Goal: Task Accomplishment & Management: Use online tool/utility

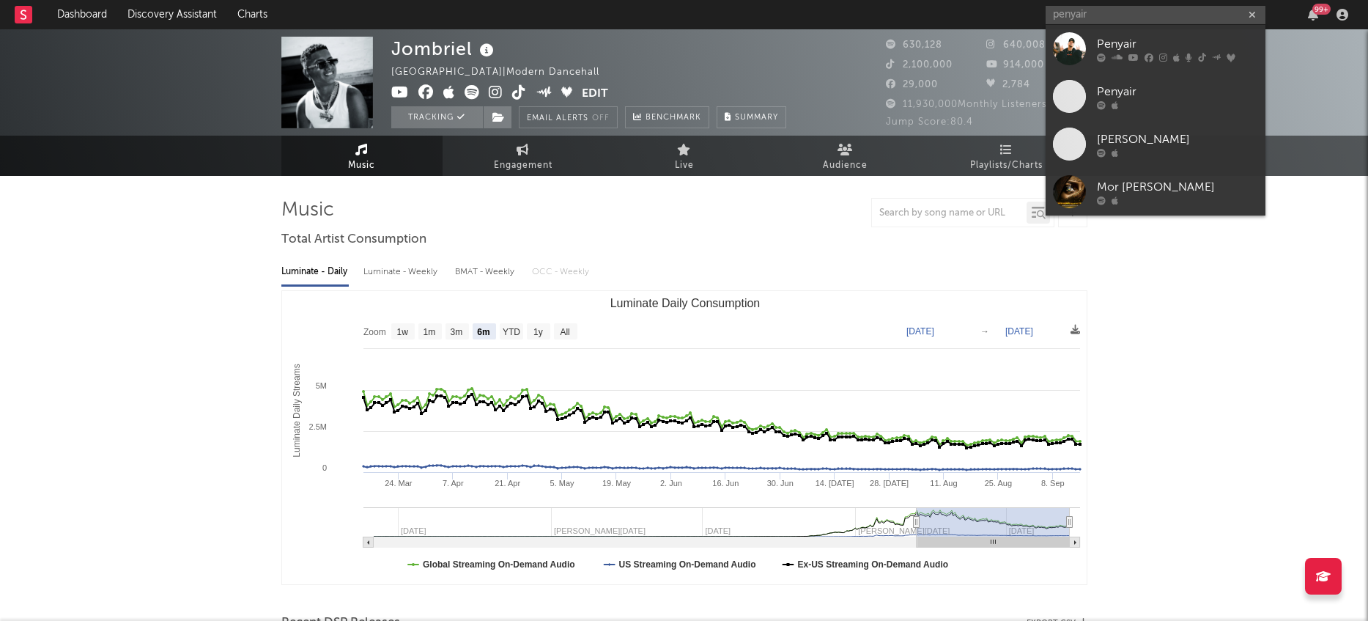
select select "6m"
type input "penyair"
click at [1068, 50] on div at bounding box center [1069, 48] width 33 height 33
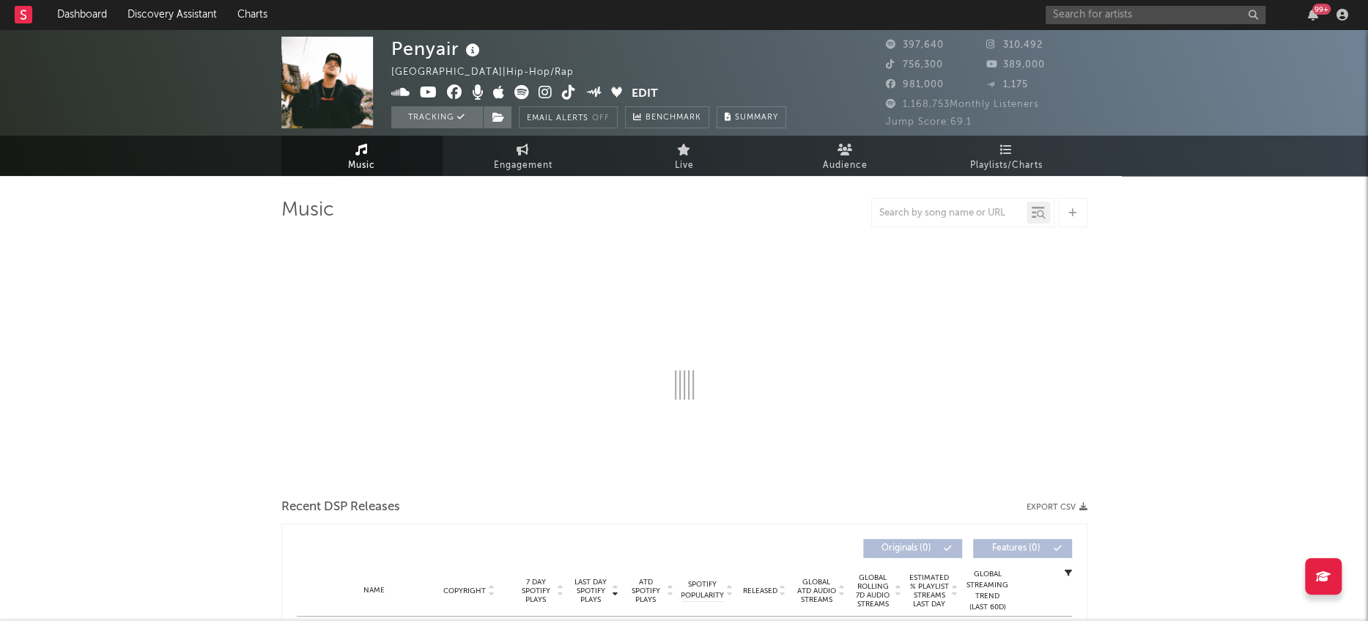
select select "6m"
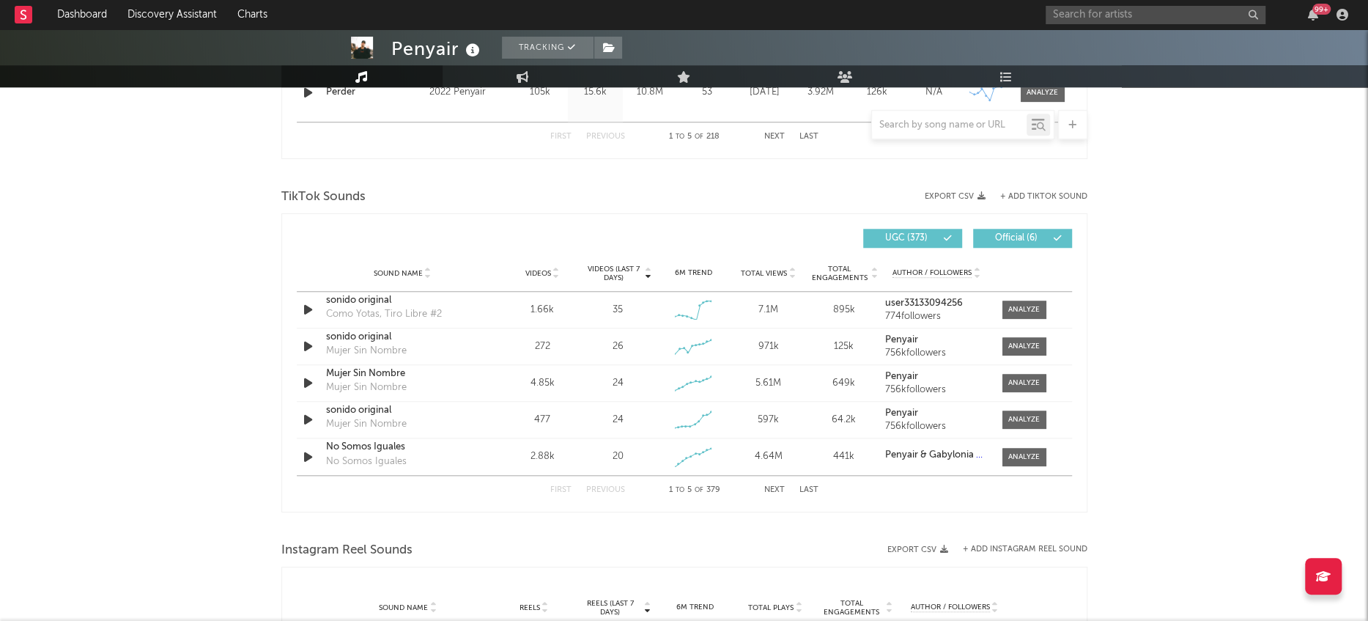
scroll to position [920, 0]
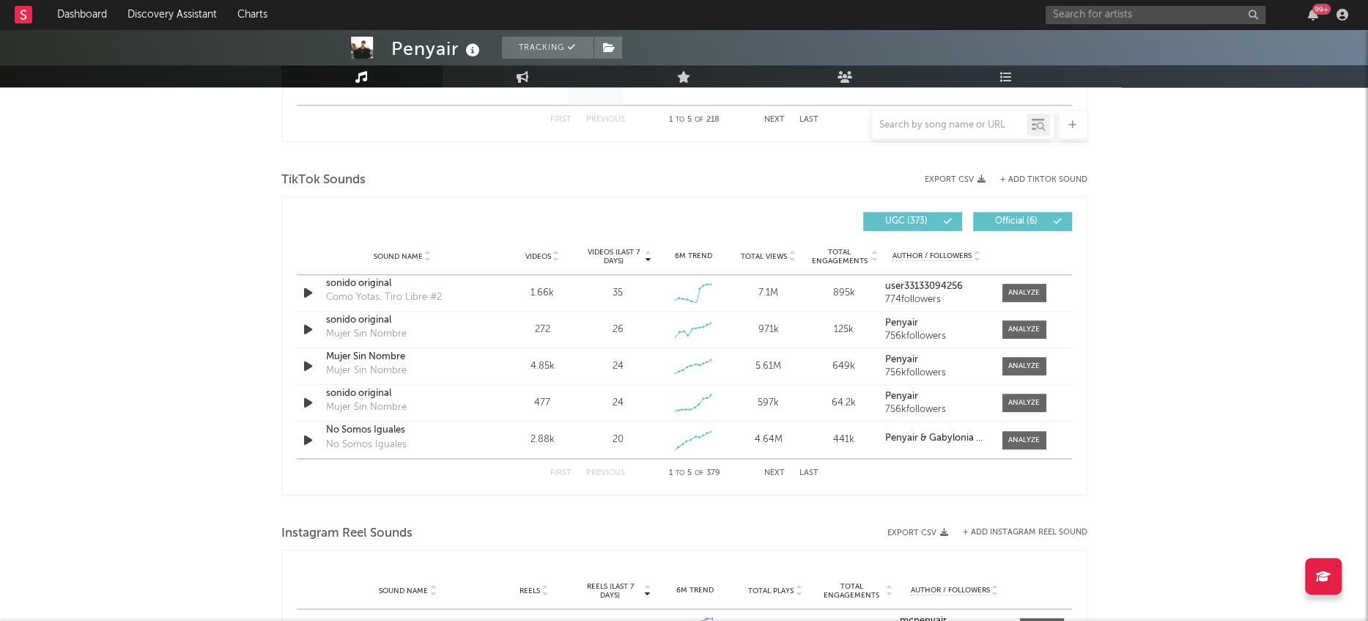
click at [1054, 179] on button "+ Add TikTok Sound" at bounding box center [1043, 180] width 87 height 8
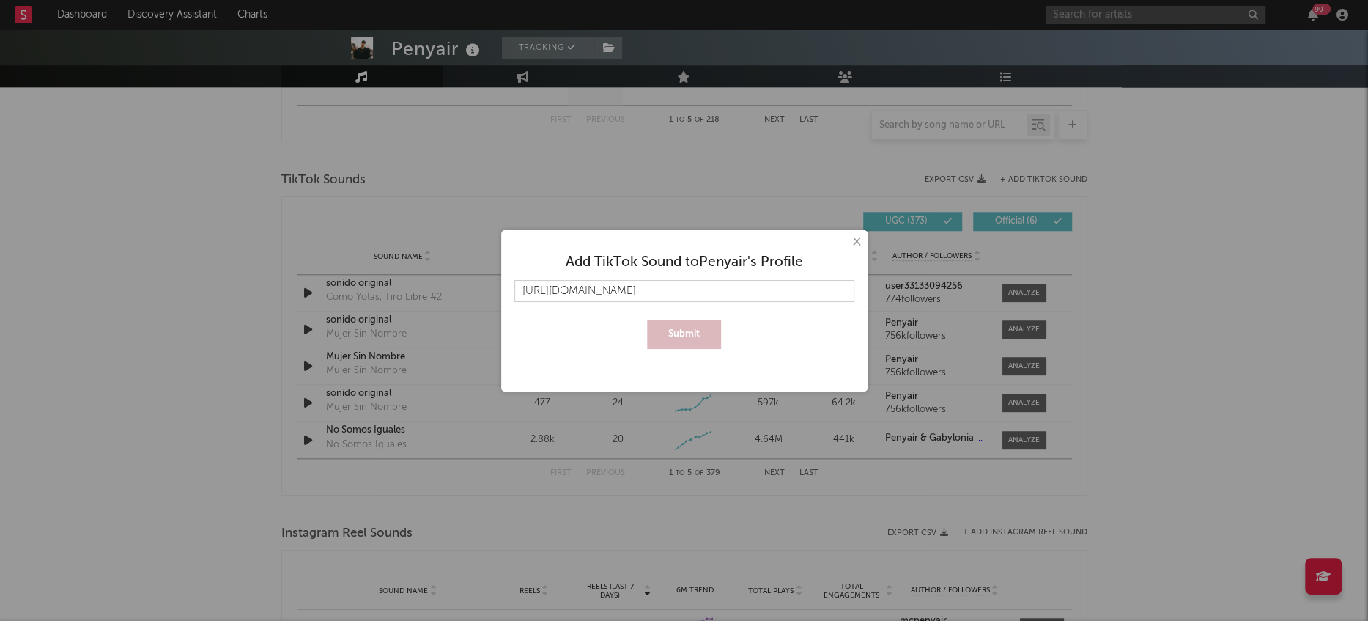
scroll to position [0, 3750]
type input "[URL][DOMAIN_NAME]"
click at [701, 333] on button "Submit" at bounding box center [684, 333] width 74 height 29
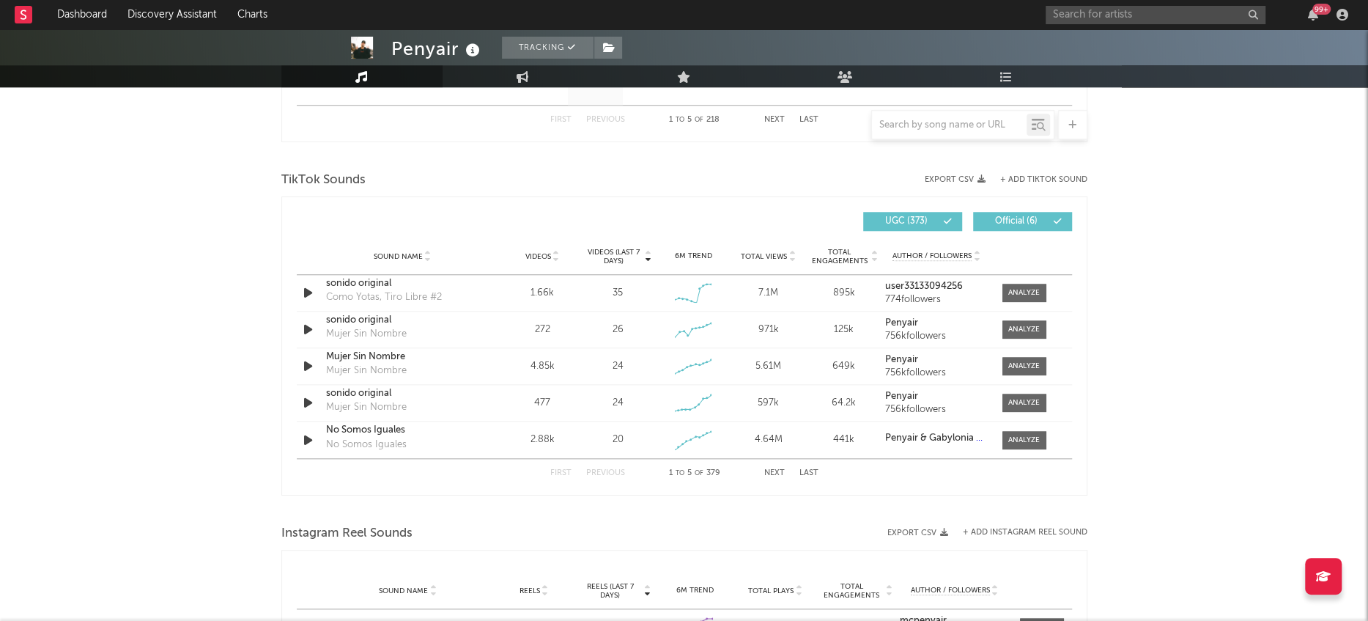
click at [781, 472] on button "Next" at bounding box center [774, 473] width 21 height 8
click at [557, 471] on button "First" at bounding box center [560, 473] width 21 height 8
click at [1034, 403] on div at bounding box center [1024, 402] width 32 height 11
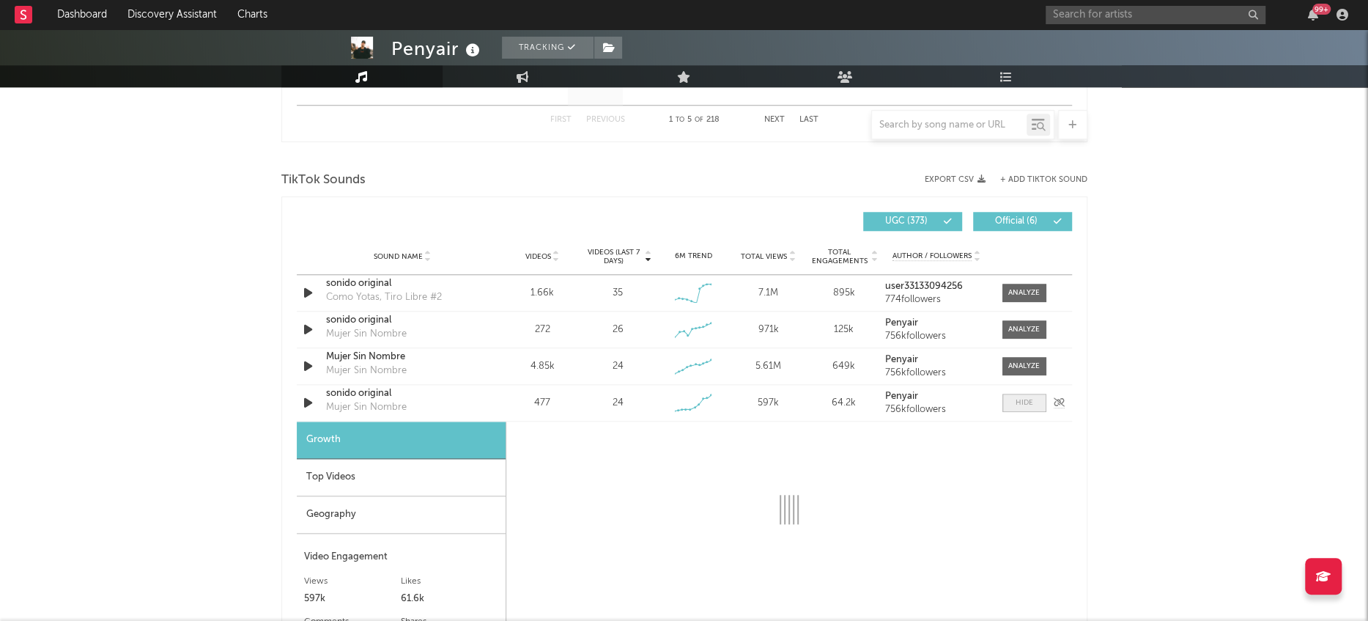
click at [1034, 403] on span at bounding box center [1024, 402] width 44 height 18
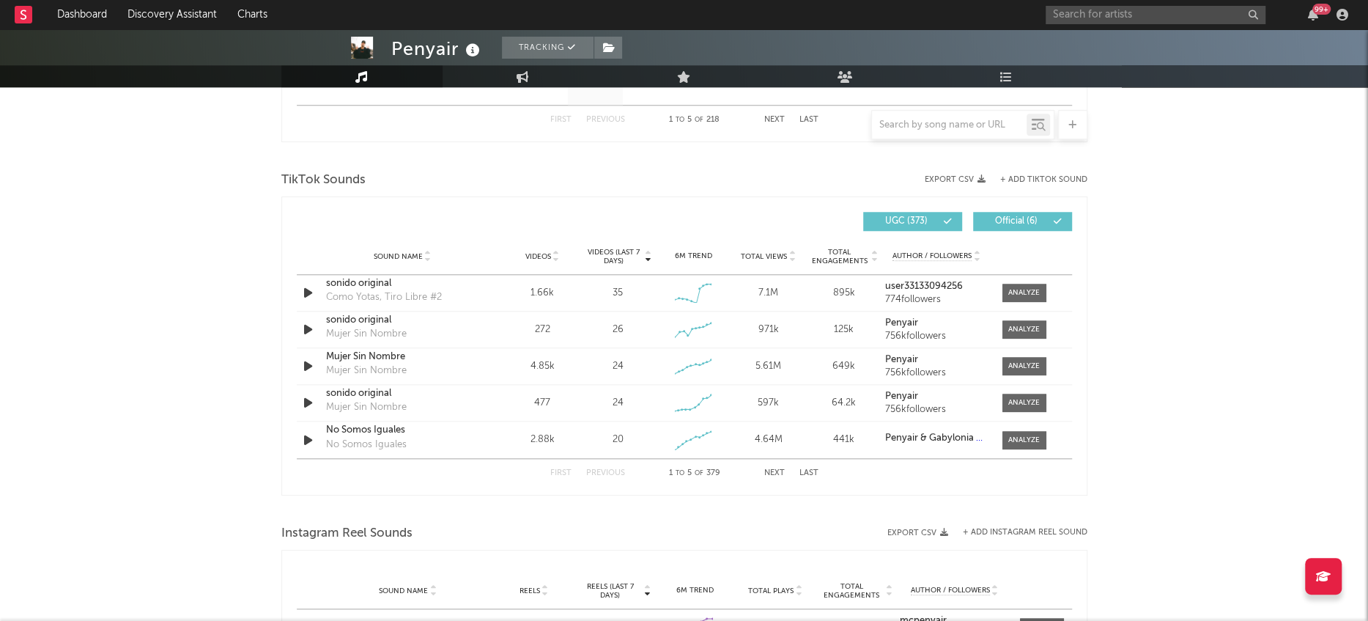
click at [778, 474] on button "Next" at bounding box center [774, 473] width 21 height 8
click at [807, 471] on button "Last" at bounding box center [808, 473] width 19 height 8
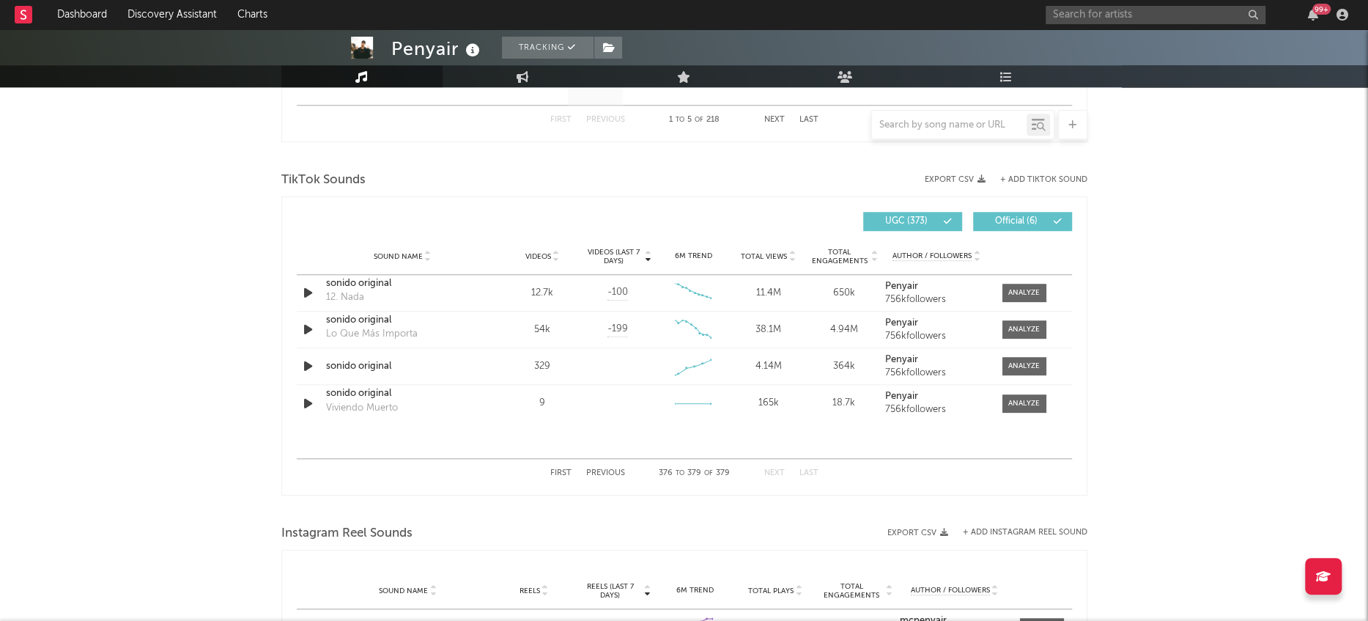
click at [605, 470] on button "Previous" at bounding box center [605, 473] width 39 height 8
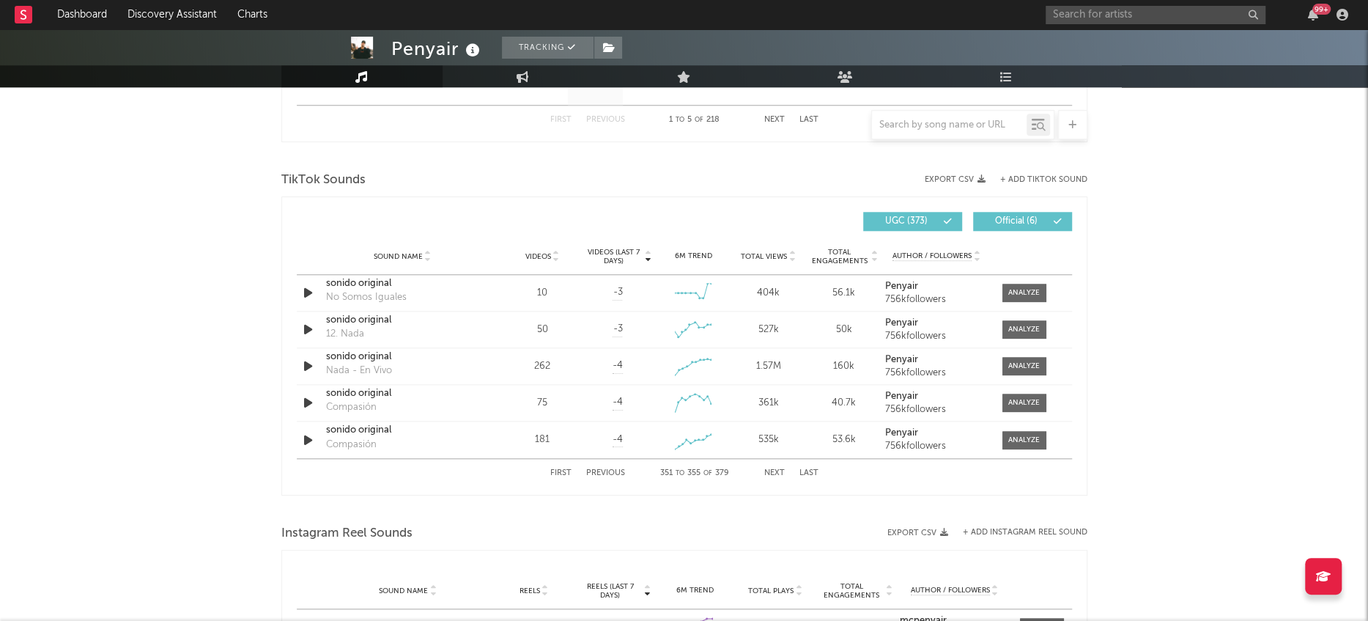
click at [605, 470] on button "Previous" at bounding box center [605, 473] width 39 height 8
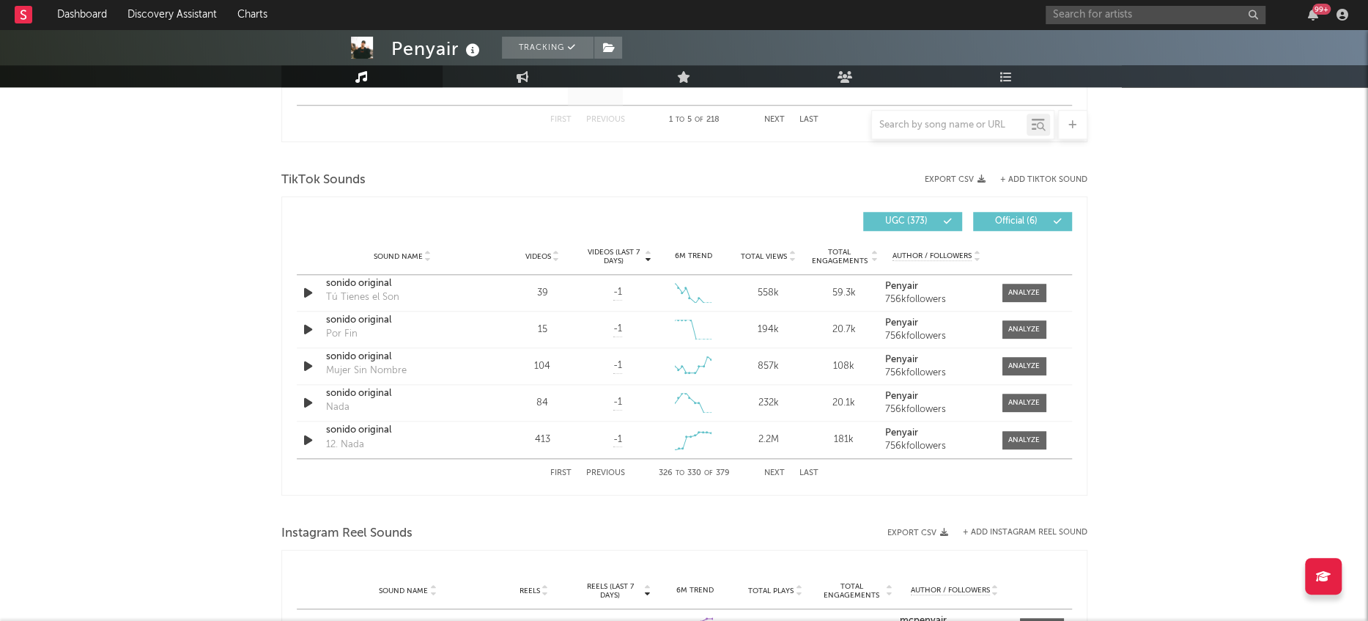
click at [605, 470] on button "Previous" at bounding box center [605, 473] width 39 height 8
click at [606, 470] on button "Previous" at bounding box center [605, 473] width 39 height 8
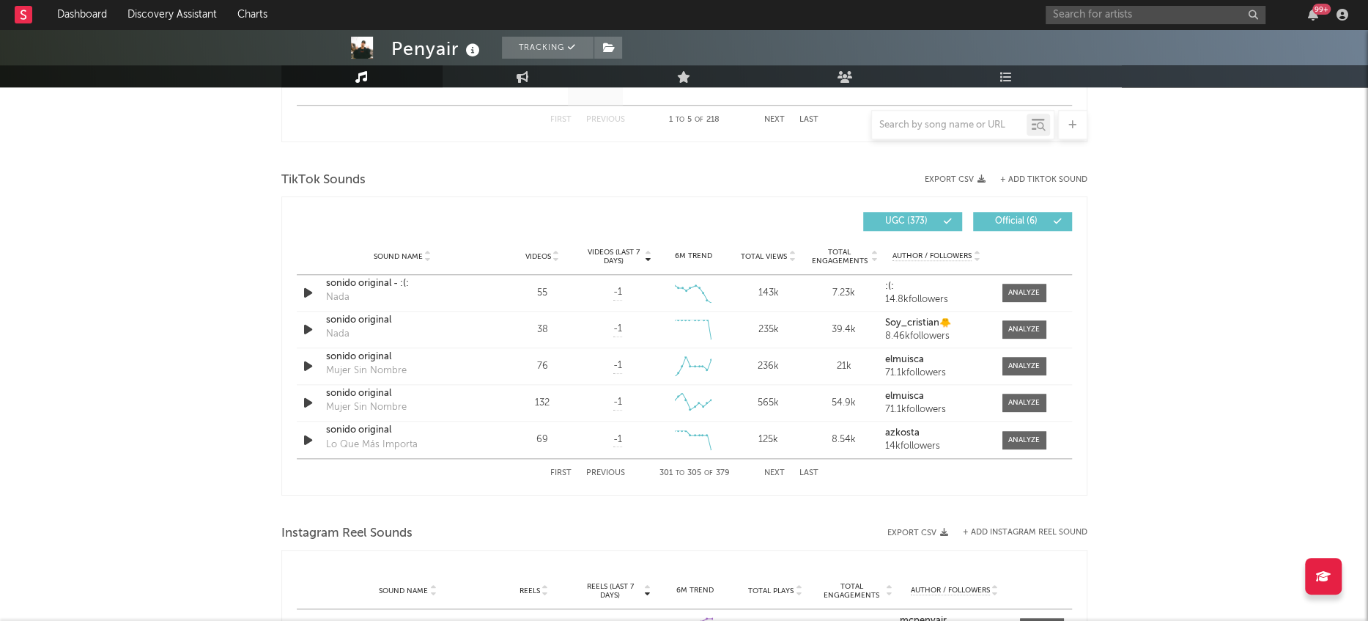
click at [606, 470] on button "Previous" at bounding box center [605, 473] width 39 height 8
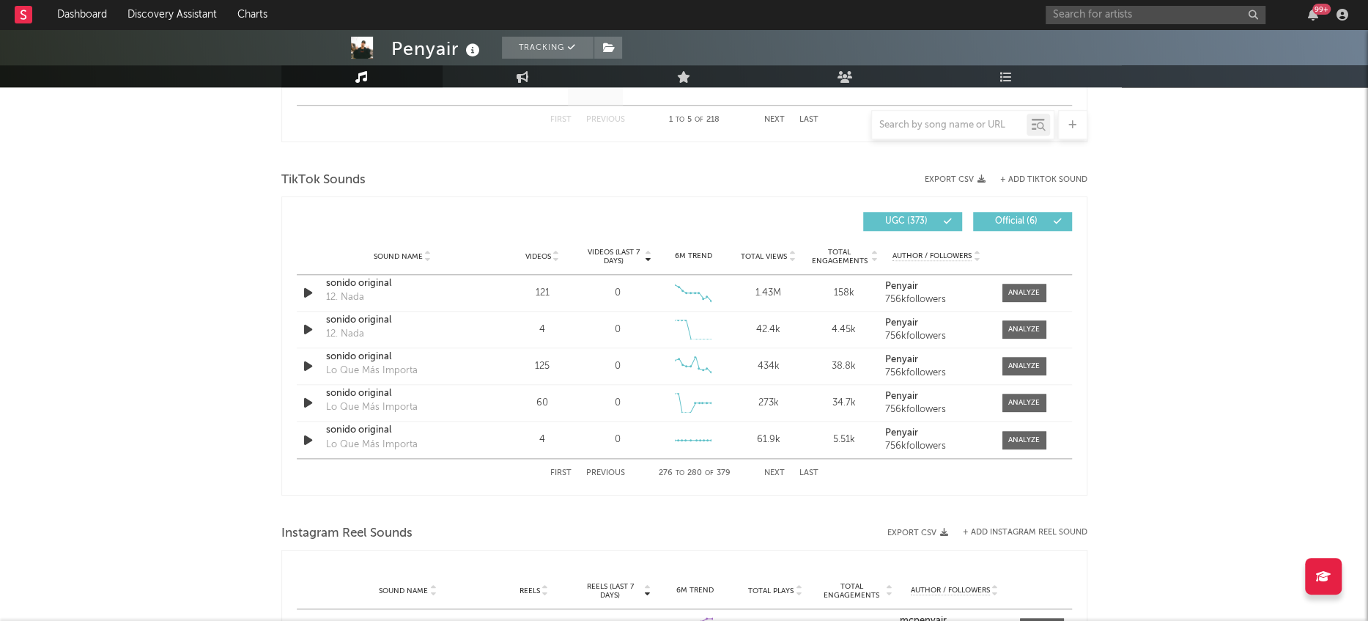
click at [606, 470] on button "Previous" at bounding box center [605, 473] width 39 height 8
click at [1034, 291] on div at bounding box center [1024, 292] width 32 height 11
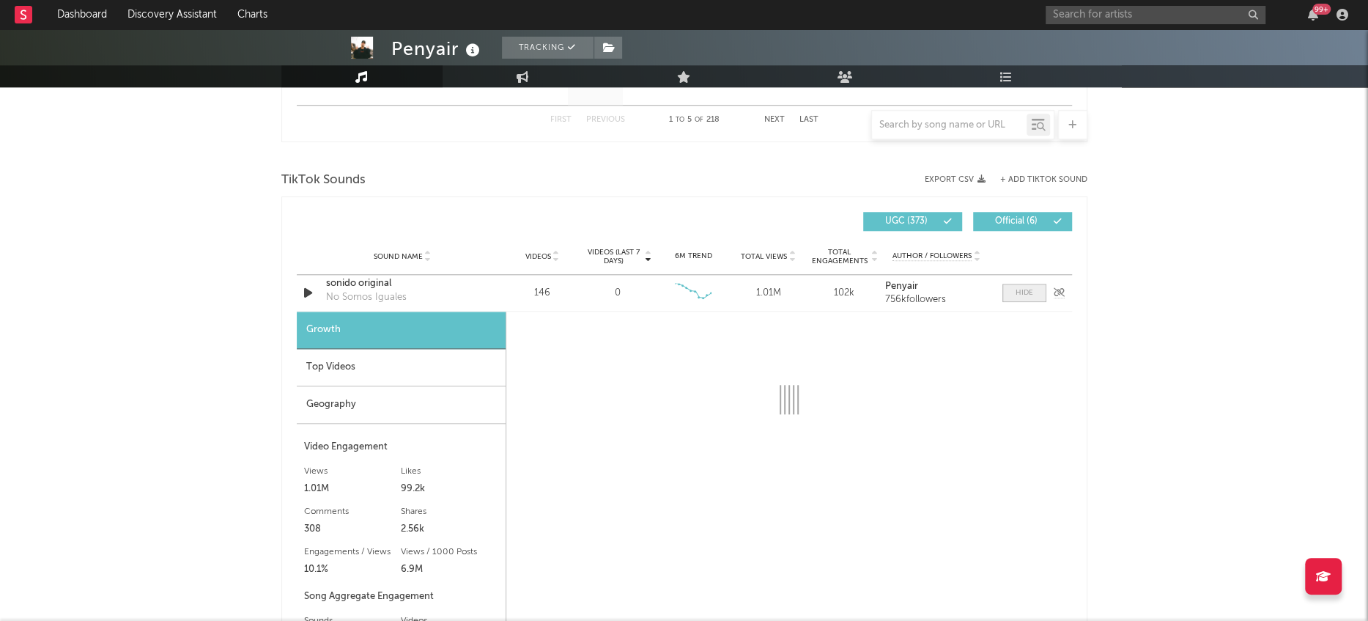
click at [1034, 291] on span at bounding box center [1024, 293] width 44 height 18
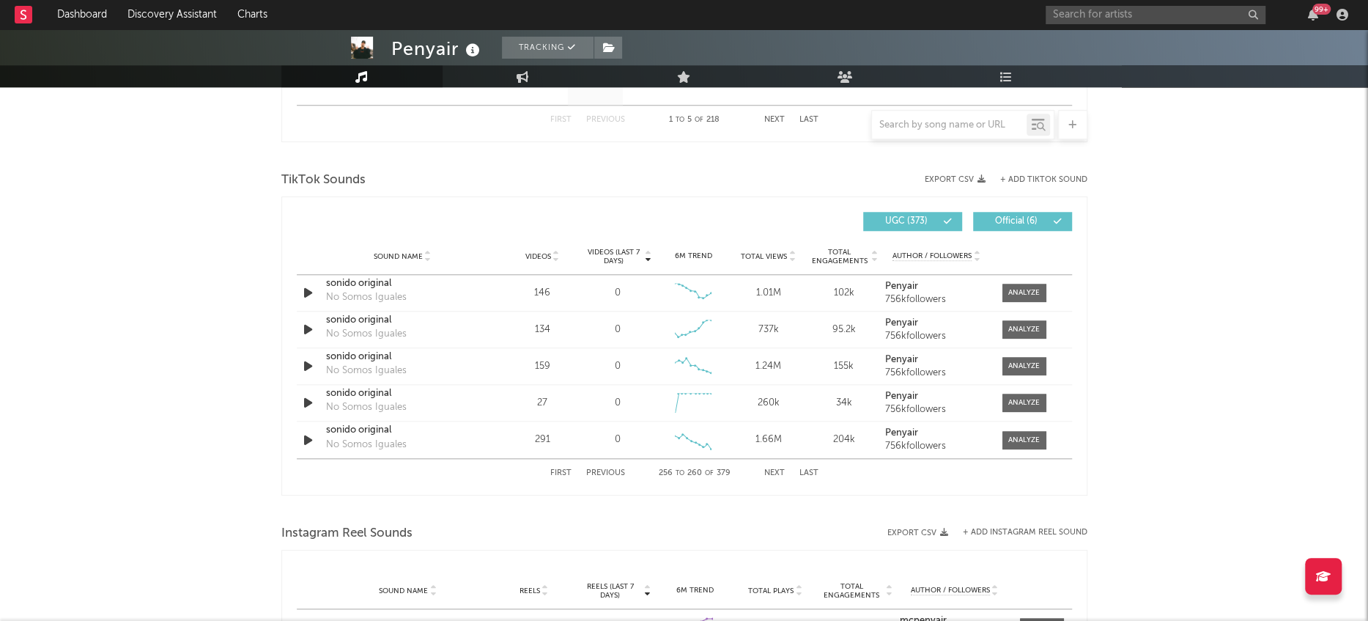
click at [605, 474] on button "Previous" at bounding box center [605, 473] width 39 height 8
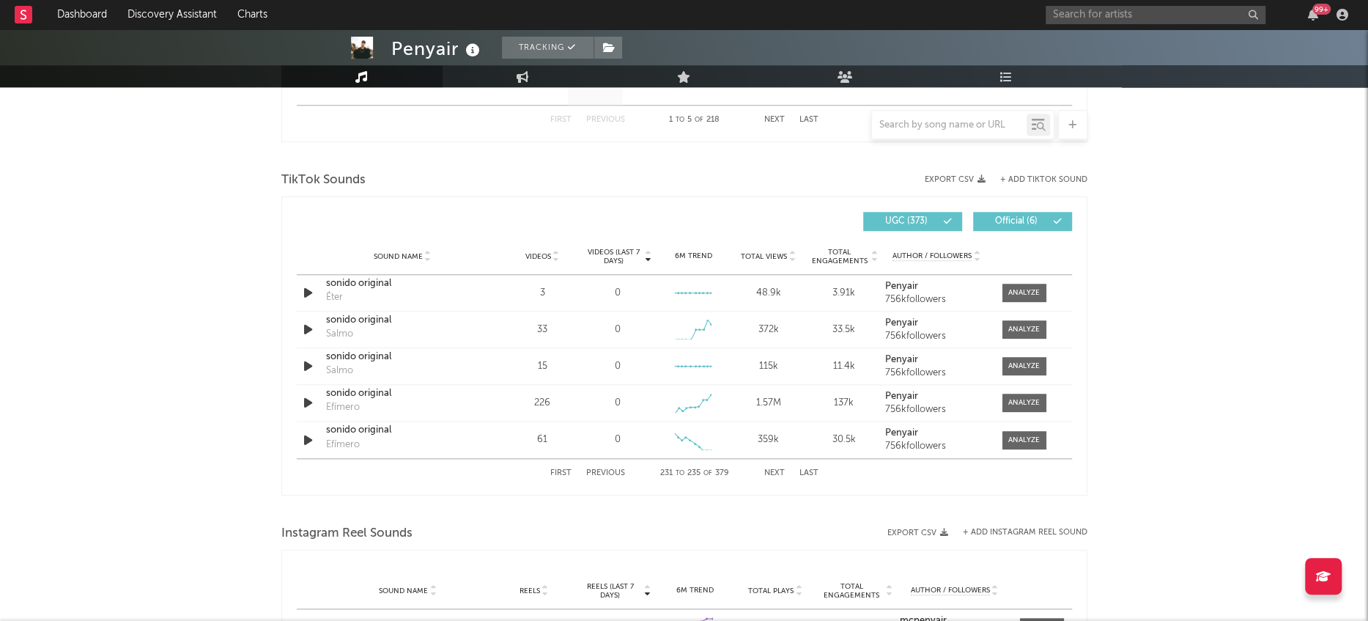
click at [613, 472] on button "Previous" at bounding box center [605, 473] width 39 height 8
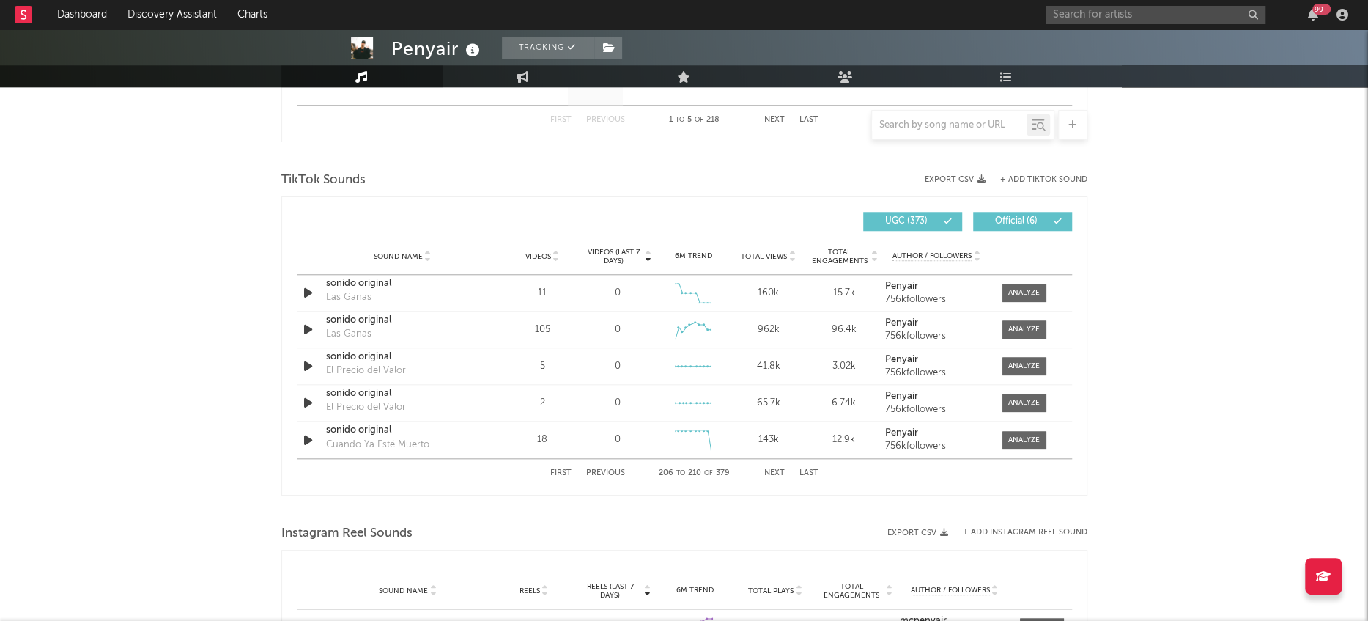
click at [613, 472] on button "Previous" at bounding box center [605, 473] width 39 height 8
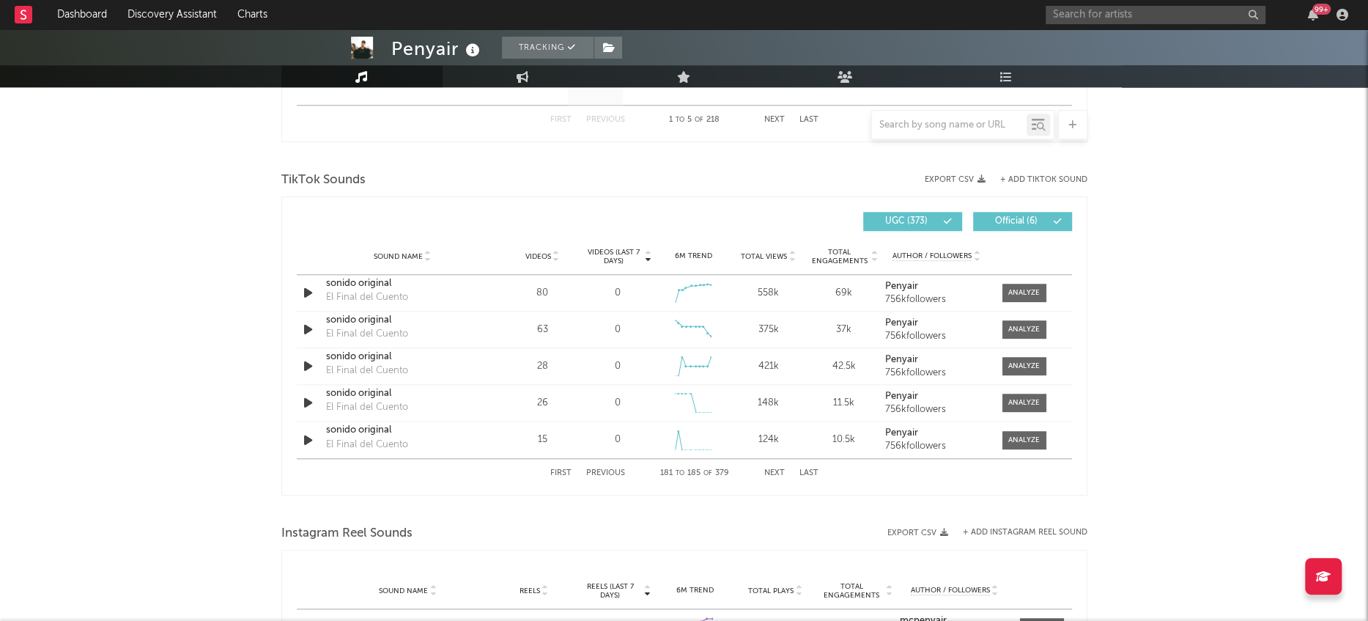
click at [613, 472] on button "Previous" at bounding box center [605, 473] width 39 height 8
click at [601, 472] on button "Previous" at bounding box center [605, 473] width 39 height 8
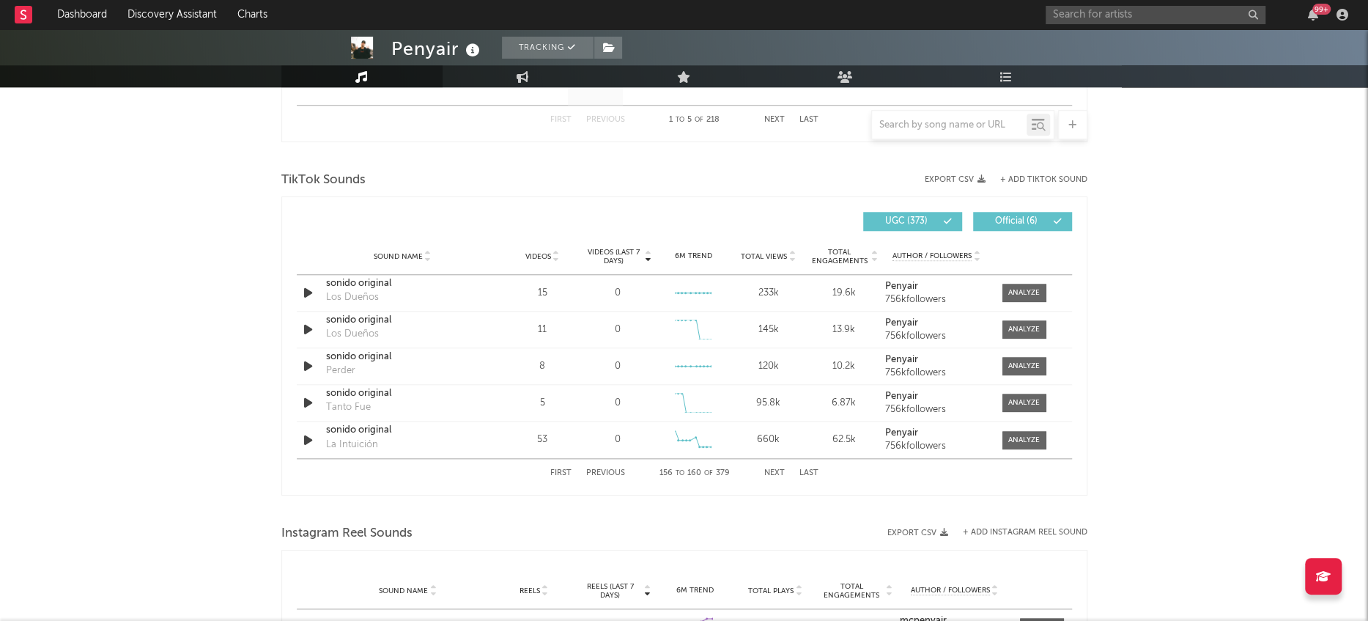
click at [601, 472] on button "Previous" at bounding box center [605, 473] width 39 height 8
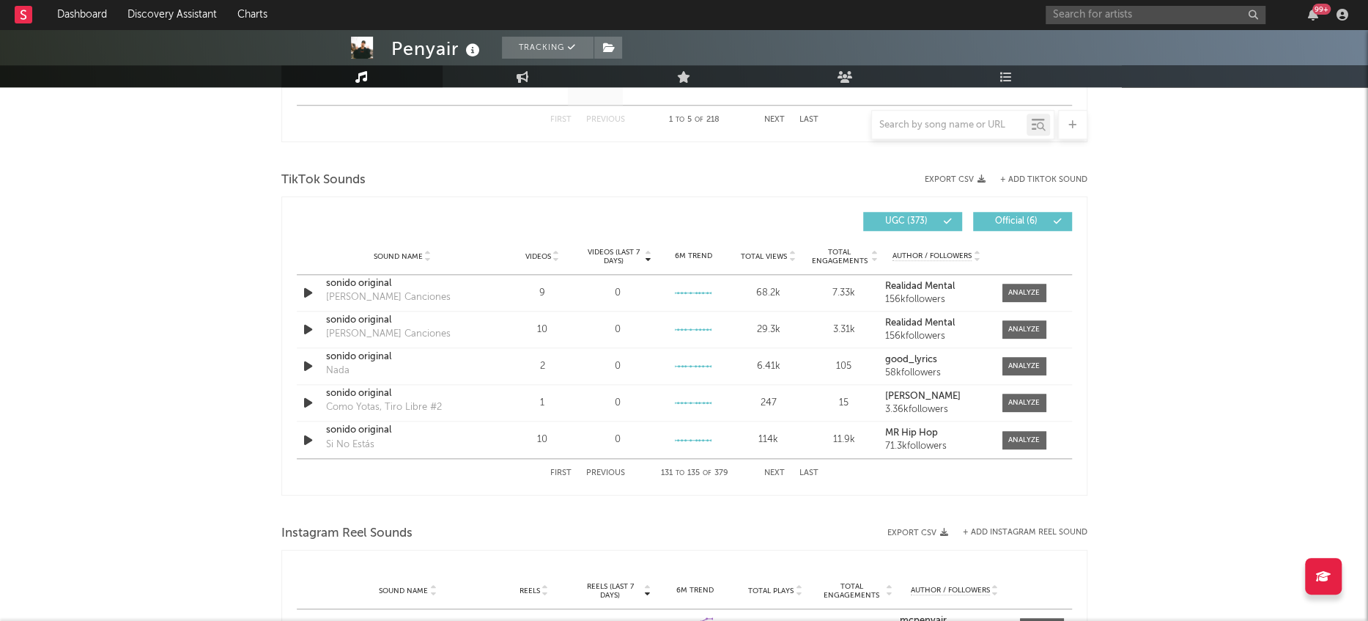
click at [601, 472] on button "Previous" at bounding box center [605, 473] width 39 height 8
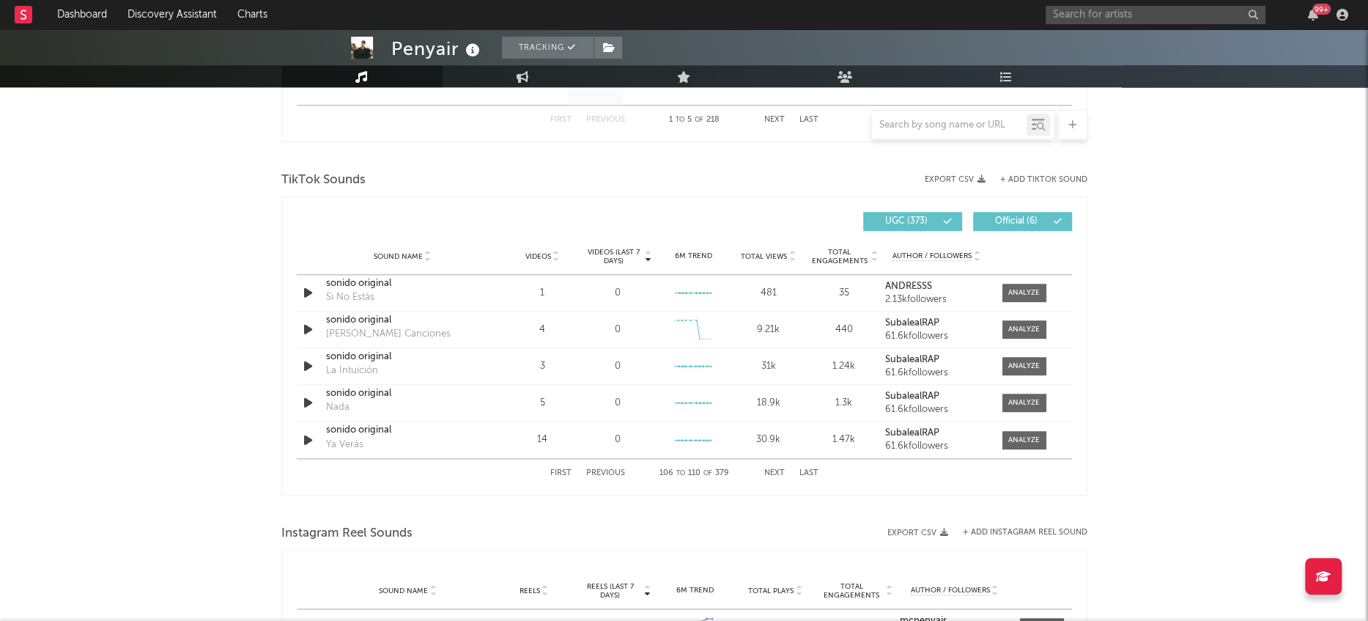
click at [601, 472] on button "Previous" at bounding box center [605, 473] width 39 height 8
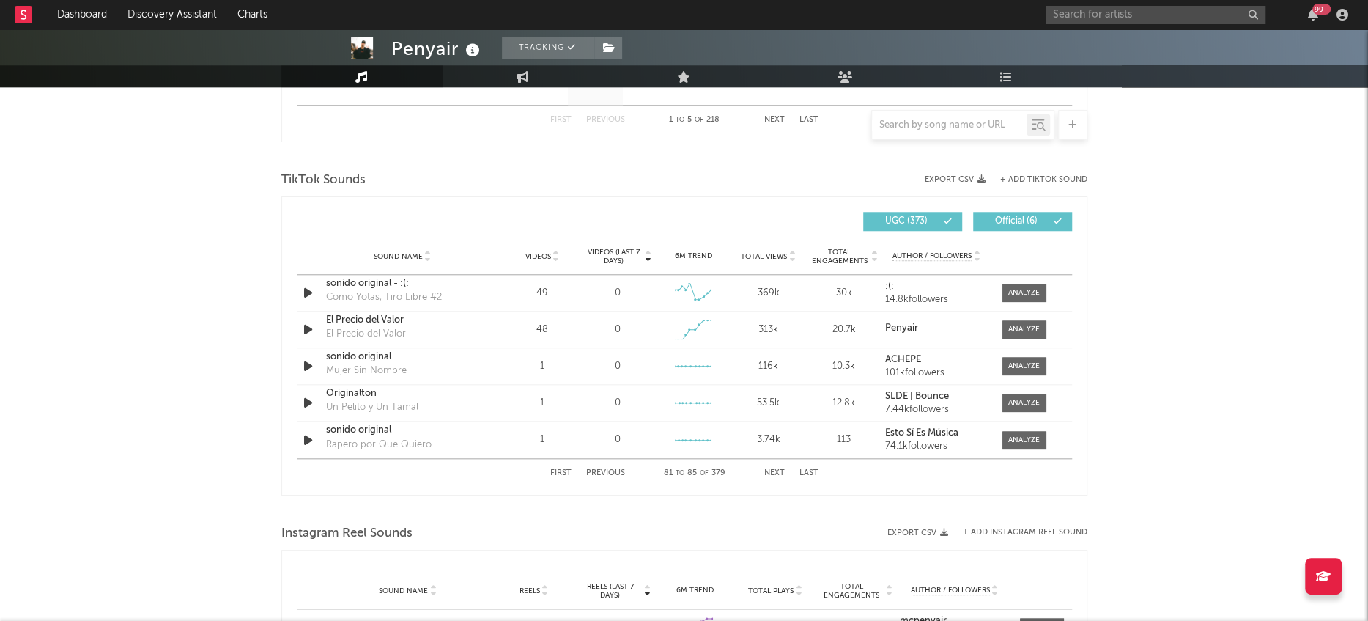
click at [601, 472] on button "Previous" at bounding box center [605, 473] width 39 height 8
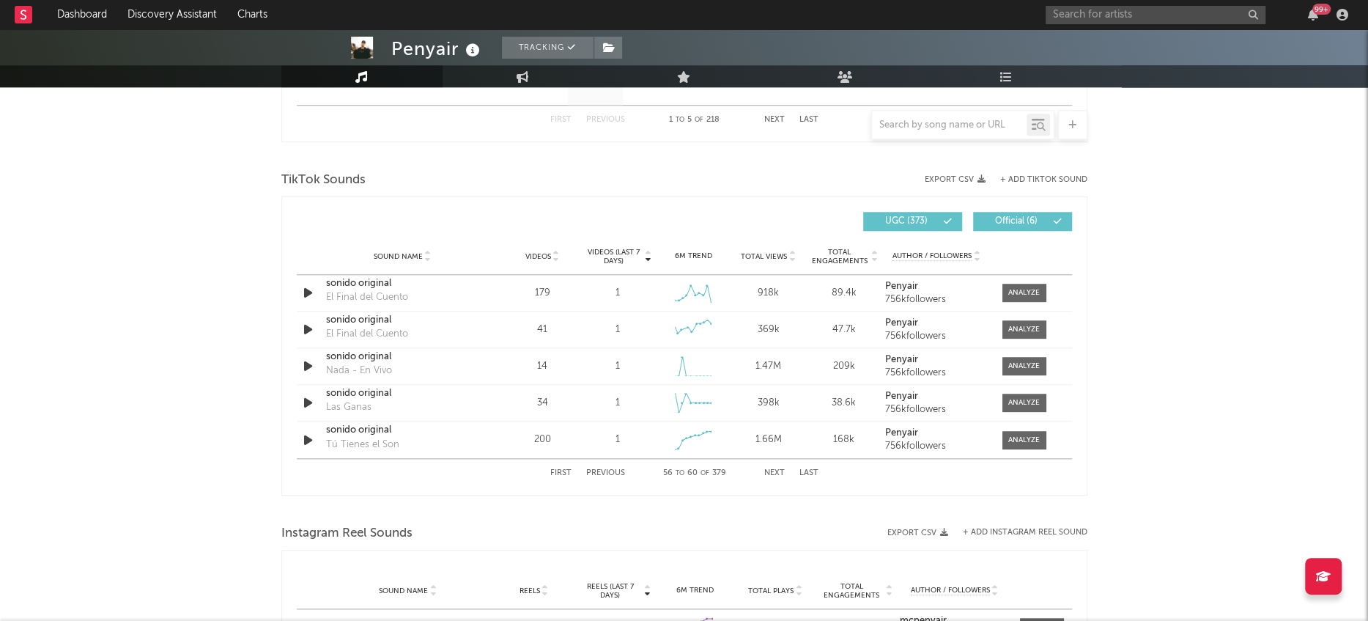
click at [601, 472] on button "Previous" at bounding box center [605, 473] width 39 height 8
click at [566, 473] on button "First" at bounding box center [560, 473] width 21 height 8
click at [770, 469] on button "Next" at bounding box center [774, 473] width 21 height 8
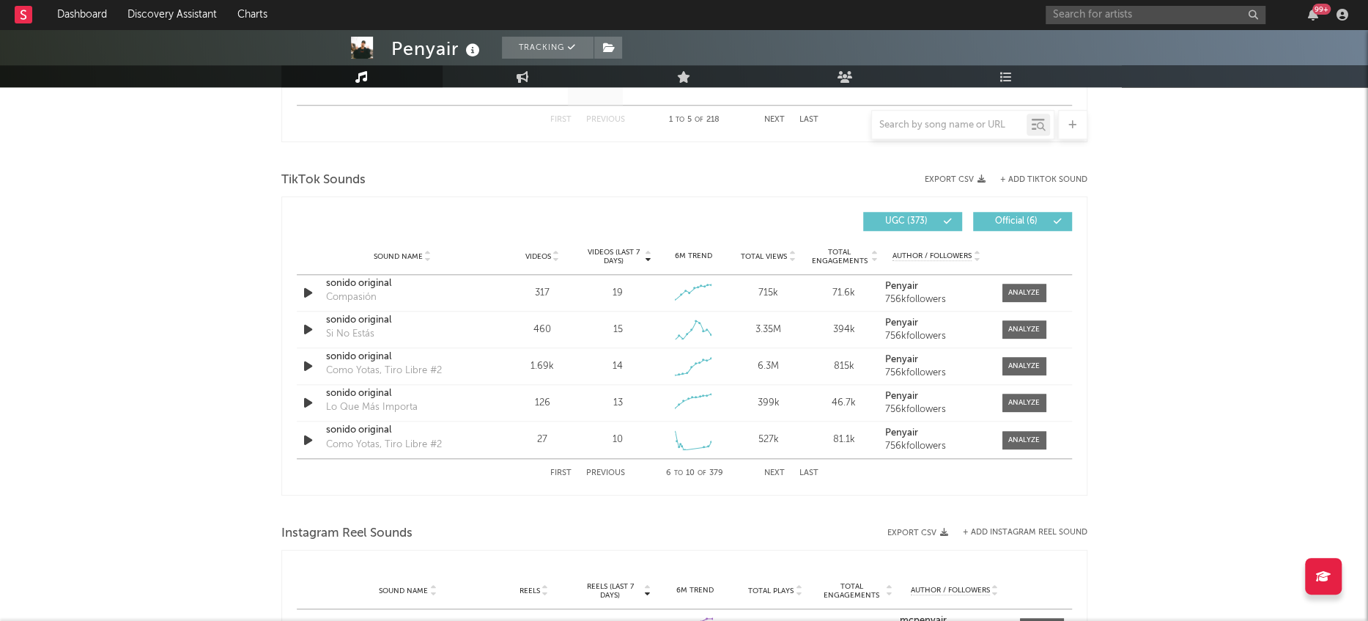
click at [770, 469] on button "Next" at bounding box center [774, 473] width 21 height 8
